Goal: Information Seeking & Learning: Learn about a topic

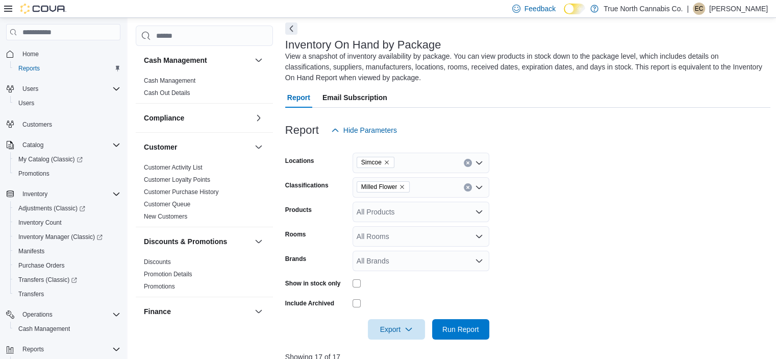
scroll to position [45, 0]
click at [404, 187] on icon "Remove Milled Flower from selection in this group" at bounding box center [402, 187] width 6 height 6
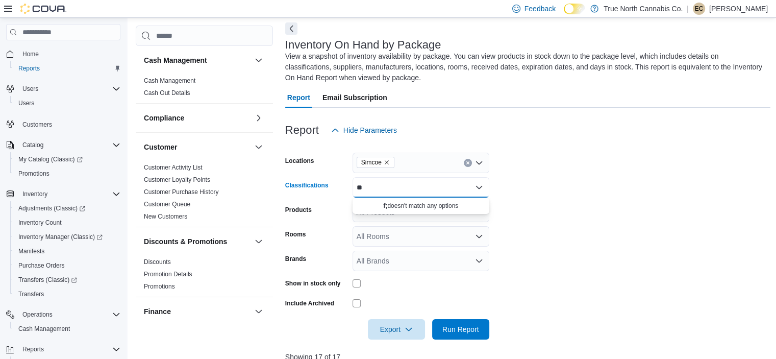
type input "*"
click at [584, 293] on form "Locations Simcoe Classifications All Classifications Products All Products Room…" at bounding box center [528, 239] width 486 height 199
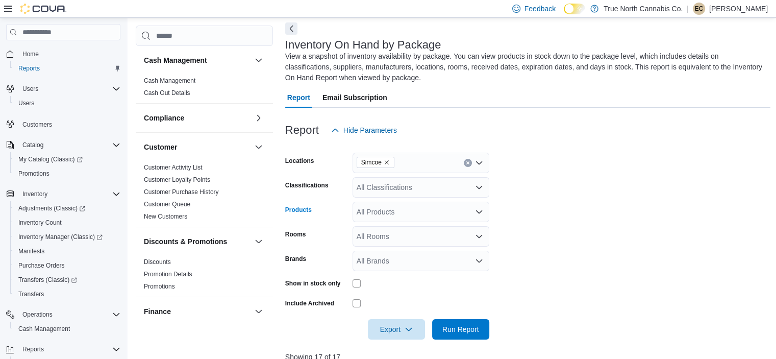
click at [367, 209] on div "All Products" at bounding box center [420, 211] width 137 height 20
type input "*****"
click at [416, 230] on div "Indep endent Front Chemfire Kush 28G" at bounding box center [421, 229] width 124 height 10
click at [474, 324] on span "Run Report" at bounding box center [460, 328] width 45 height 20
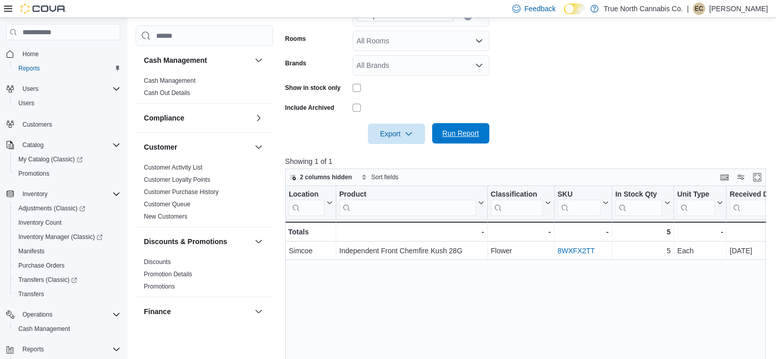
scroll to position [241, 0]
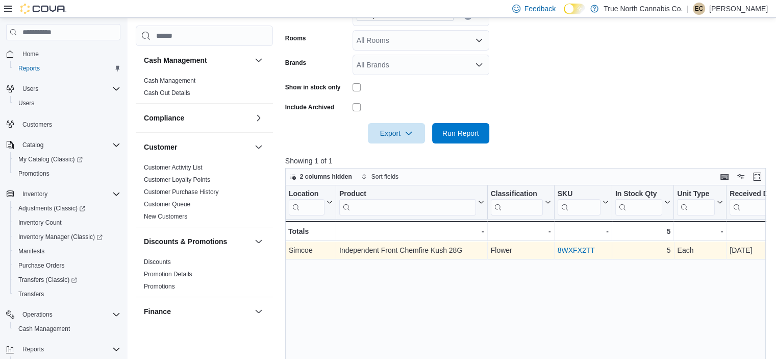
click at [572, 251] on link "8WXFX2TT" at bounding box center [575, 250] width 37 height 8
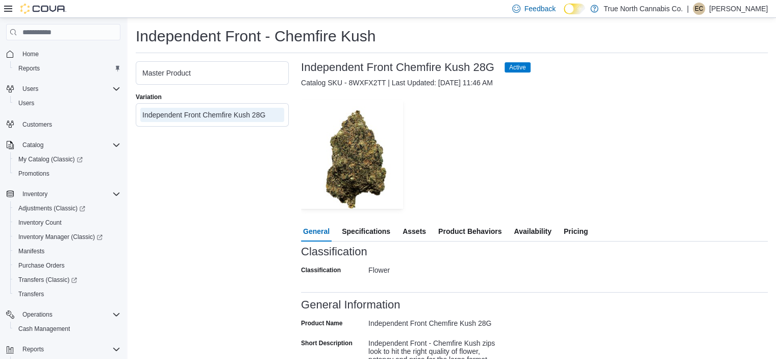
click at [572, 251] on div "Classification" at bounding box center [534, 251] width 467 height 12
click at [541, 232] on span "Availability" at bounding box center [532, 231] width 37 height 20
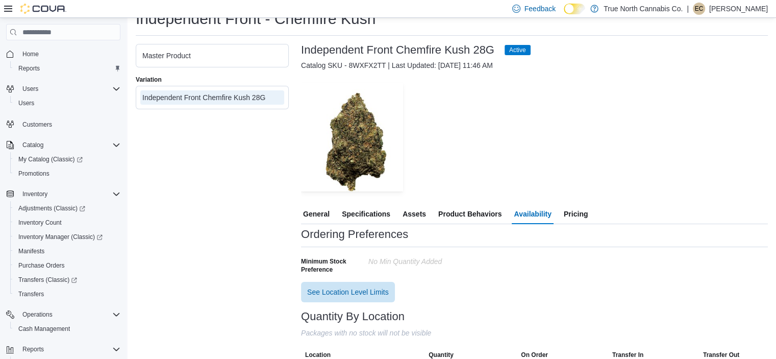
scroll to position [51, 0]
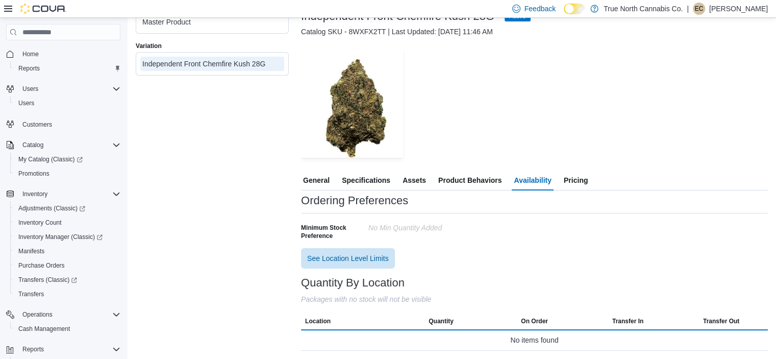
click at [416, 174] on span "Assets" at bounding box center [413, 180] width 23 height 20
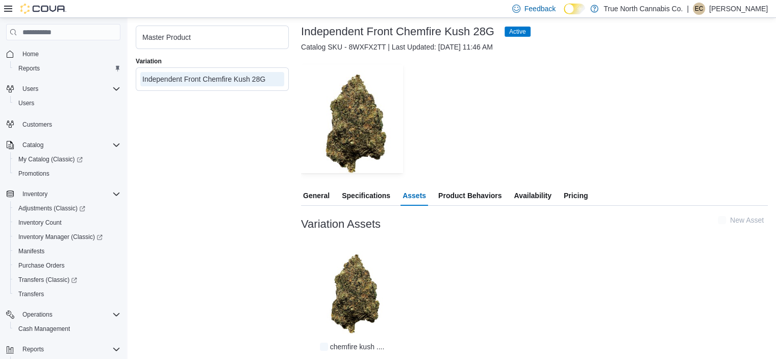
scroll to position [36, 0]
click at [459, 195] on span "Product Behaviors" at bounding box center [469, 195] width 63 height 20
